Goal: Transaction & Acquisition: Purchase product/service

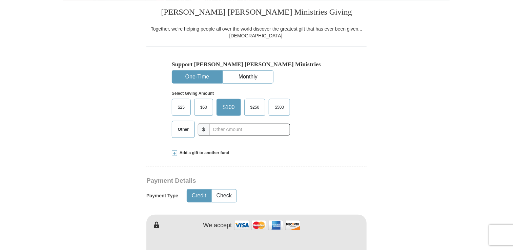
scroll to position [170, 0]
click at [193, 72] on button "One-Time" at bounding box center [197, 77] width 50 height 13
click at [192, 73] on button "One-Time" at bounding box center [197, 77] width 50 height 13
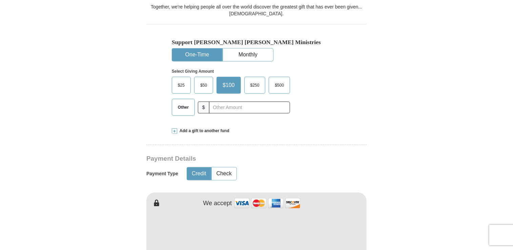
scroll to position [237, 0]
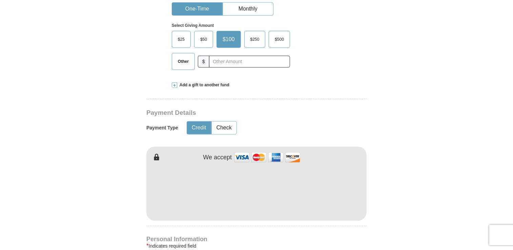
type input "[PERSON_NAME]"
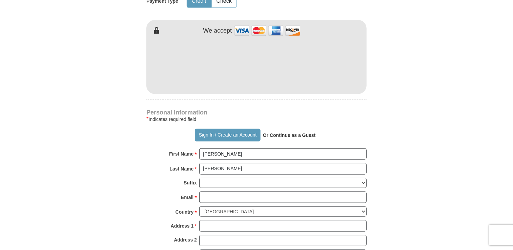
scroll to position [475, 0]
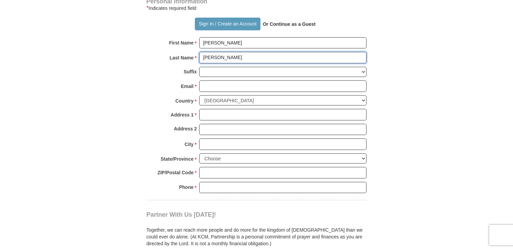
click at [257, 58] on input "[PERSON_NAME]" at bounding box center [283, 58] width 168 height 12
drag, startPoint x: 502, startPoint y: 168, endPoint x: 490, endPoint y: 165, distance: 11.8
click at [499, 168] on body "Sign In Already have an account? Sign in for faster giving. Don't have an accou…" at bounding box center [256, 174] width 513 height 1299
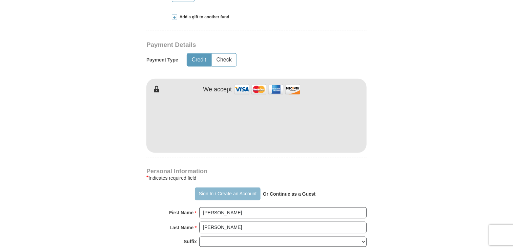
click at [214, 191] on button "Sign In / Create an Account" at bounding box center [227, 193] width 65 height 13
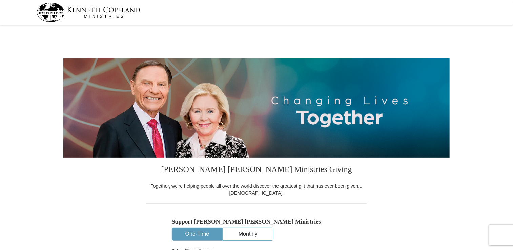
select select "MO"
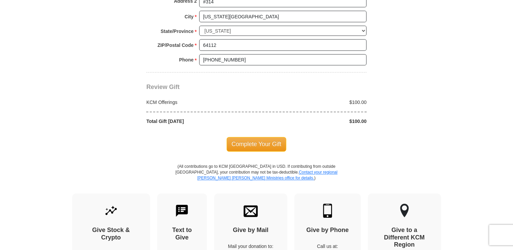
scroll to position [577, 0]
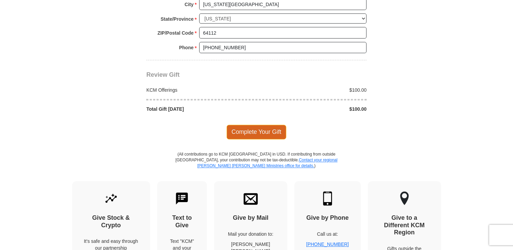
click at [265, 129] on span "Complete Your Gift" at bounding box center [257, 132] width 60 height 14
